Goal: Transaction & Acquisition: Purchase product/service

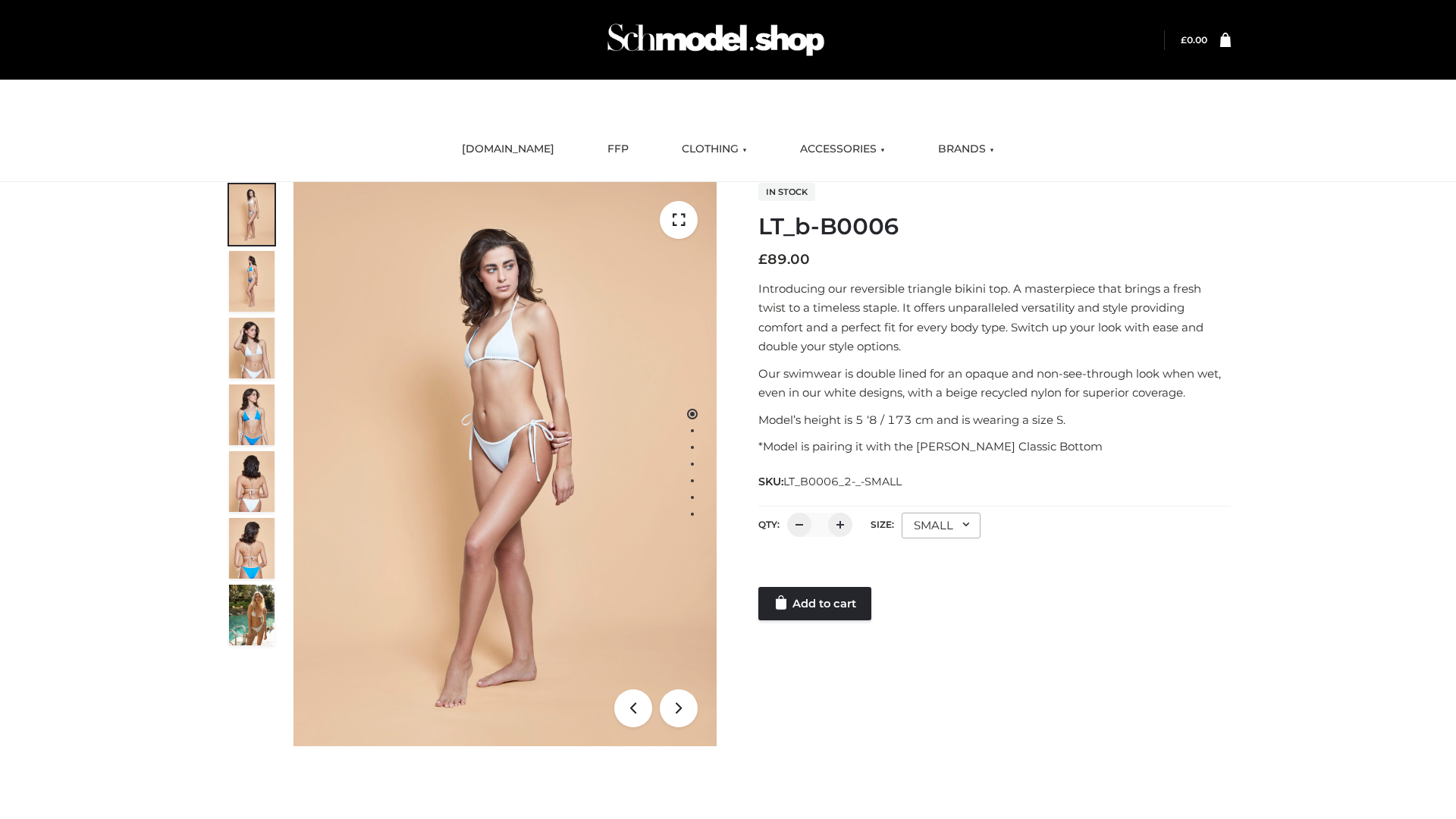
click at [816, 604] on link "Add to cart" at bounding box center [814, 604] width 113 height 33
